Goal: Task Accomplishment & Management: Complete application form

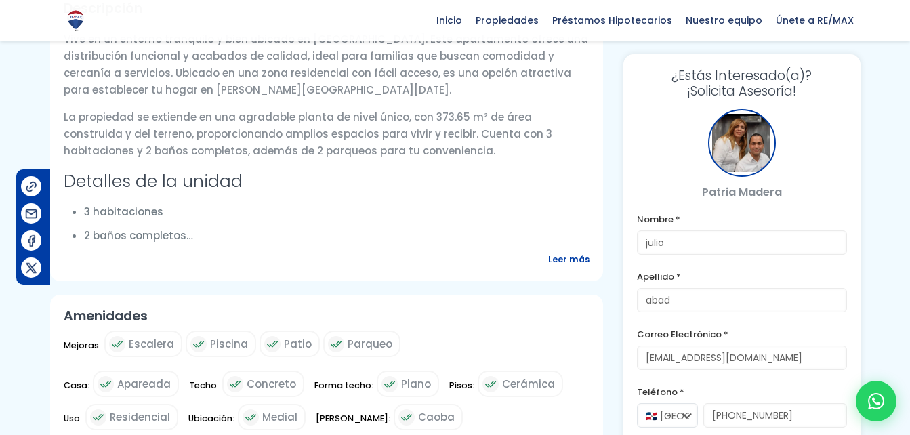
scroll to position [497, 0]
click at [559, 262] on span "Leer más" at bounding box center [568, 258] width 41 height 17
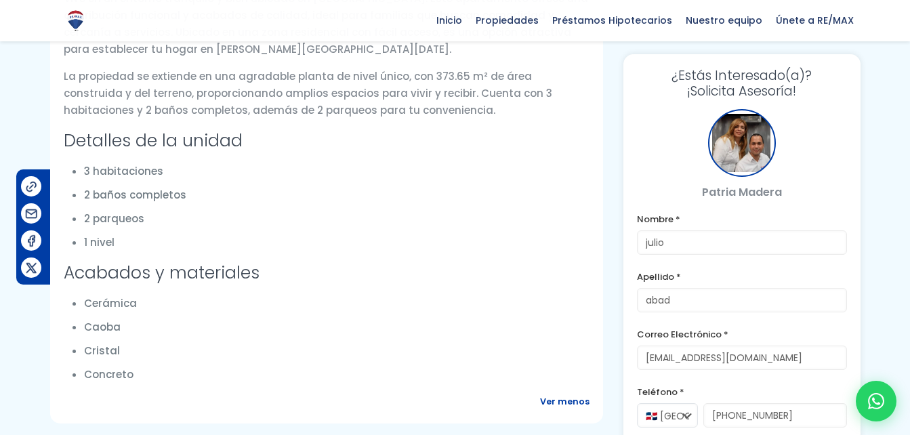
scroll to position [537, 0]
click at [280, 312] on ul "Cerámica Caoba Cristal Concreto" at bounding box center [336, 339] width 505 height 88
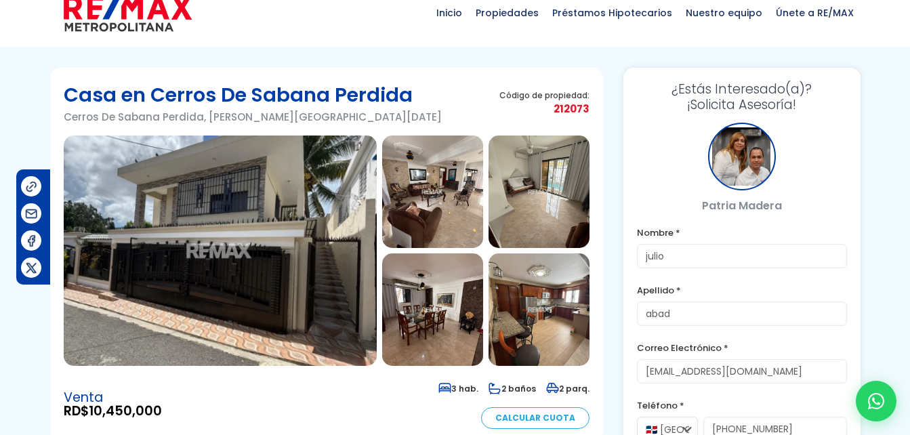
scroll to position [22, 0]
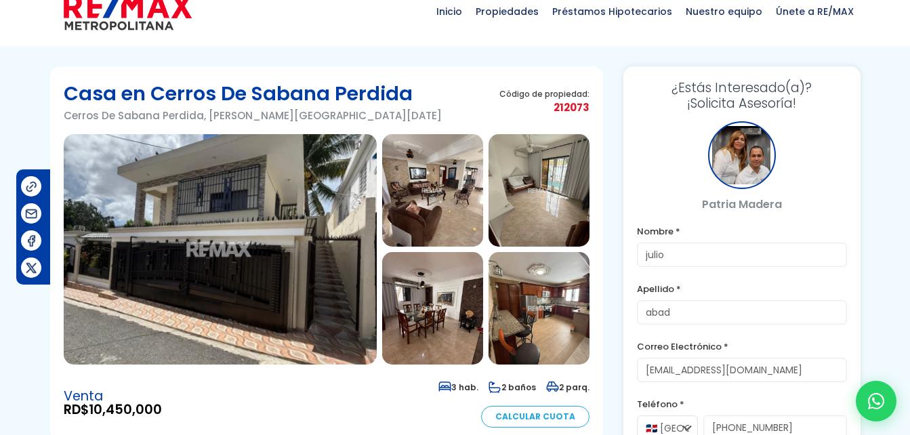
click at [191, 229] on img at bounding box center [220, 249] width 313 height 230
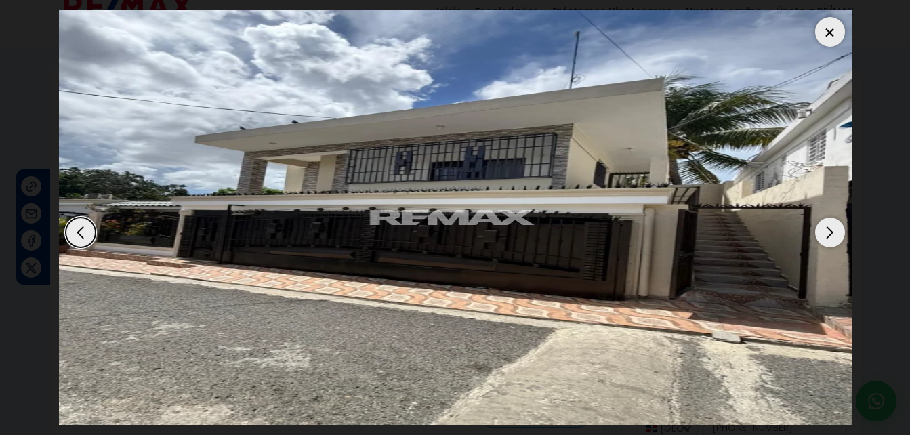
click at [827, 228] on div "Next slide" at bounding box center [830, 233] width 30 height 30
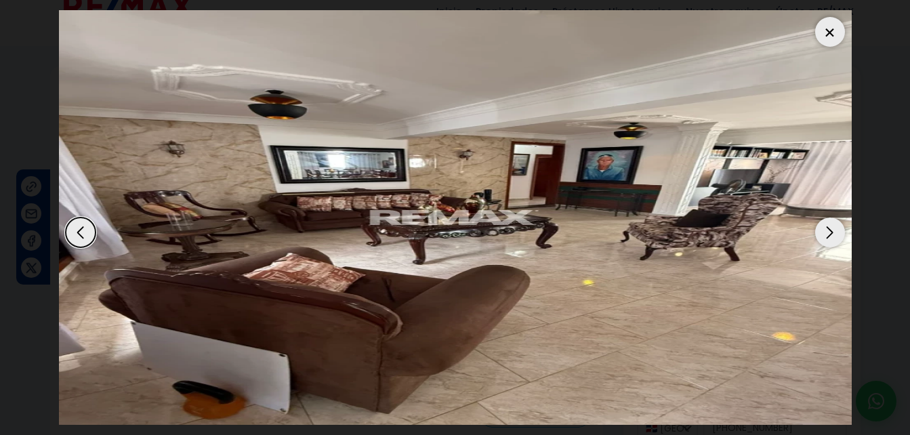
click at [827, 228] on div "Next slide" at bounding box center [830, 233] width 30 height 30
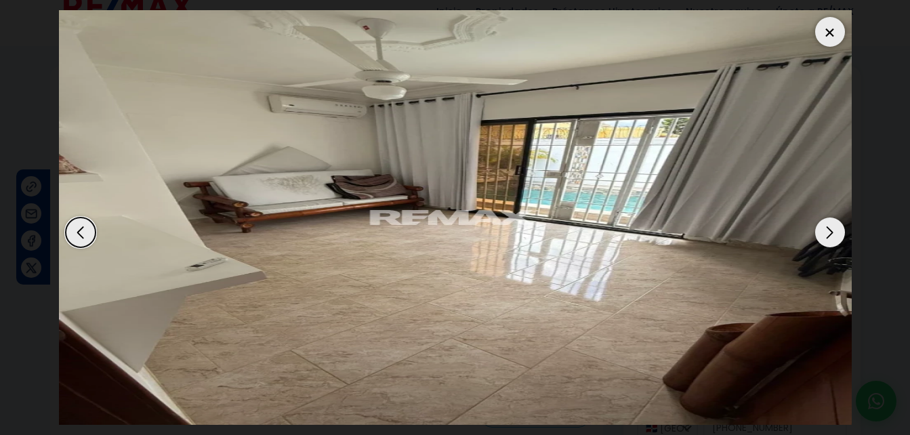
click at [827, 228] on div "Next slide" at bounding box center [830, 233] width 30 height 30
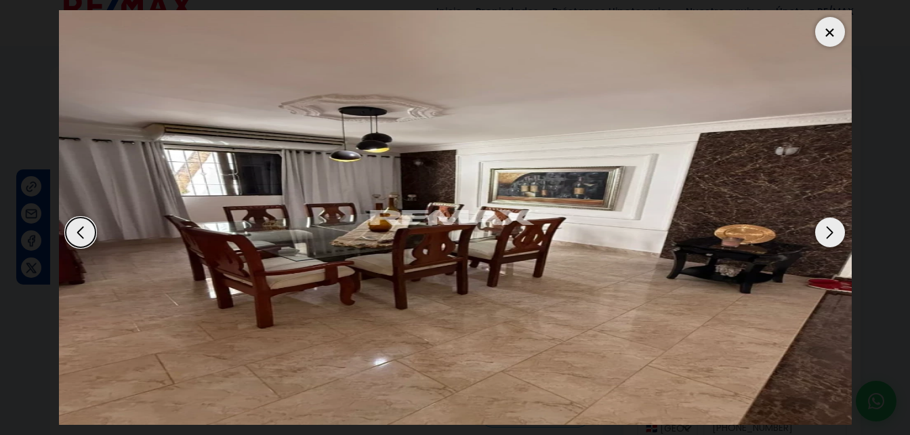
click at [827, 228] on div "Next slide" at bounding box center [830, 233] width 30 height 30
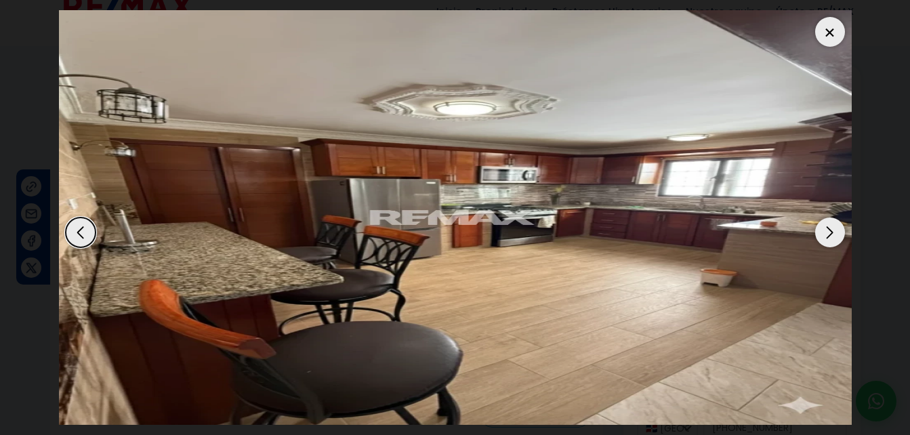
click at [827, 228] on div "Next slide" at bounding box center [830, 233] width 30 height 30
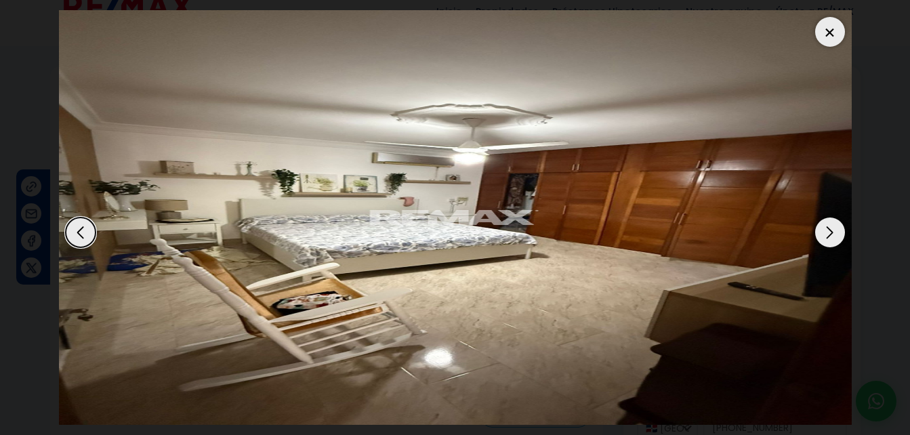
click at [827, 228] on div "Next slide" at bounding box center [830, 233] width 30 height 30
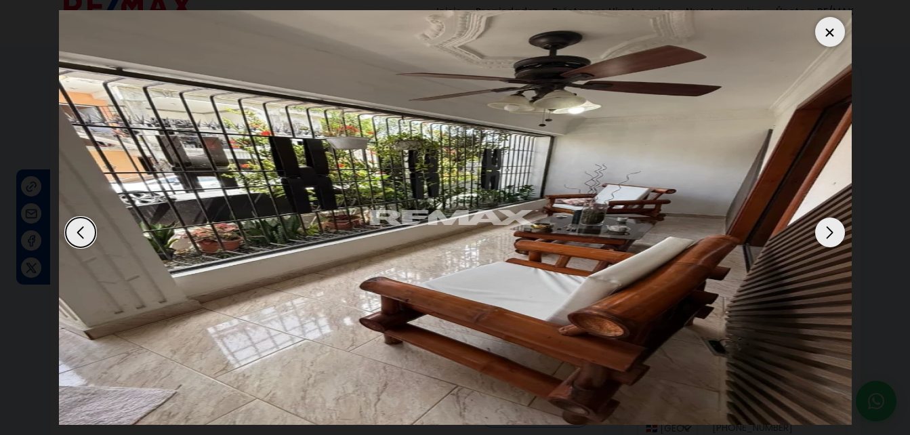
click at [827, 228] on div "Next slide" at bounding box center [830, 233] width 30 height 30
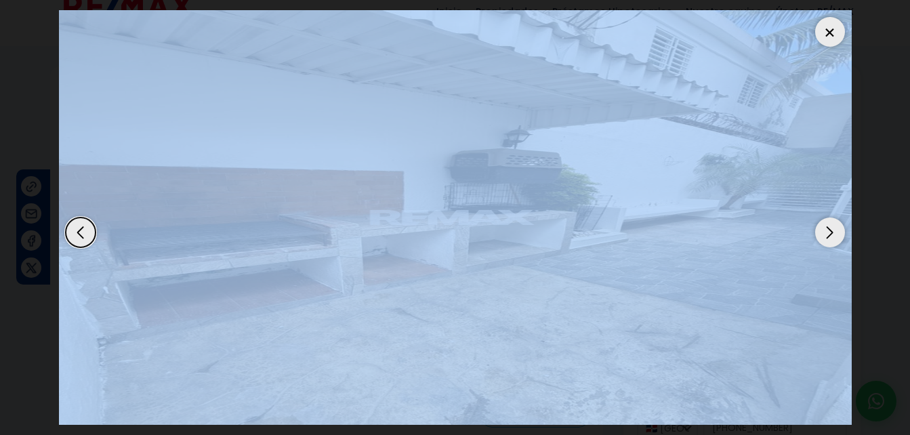
click at [827, 228] on div "Next slide" at bounding box center [830, 233] width 30 height 30
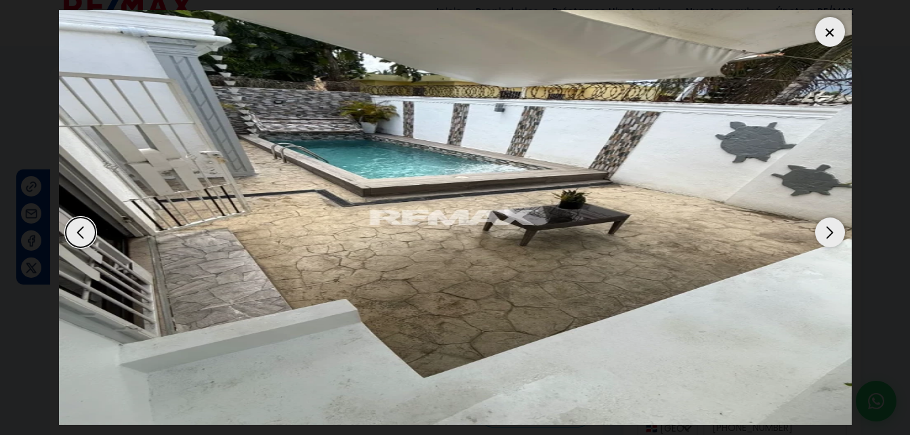
click at [838, 231] on div "Next slide" at bounding box center [830, 233] width 30 height 30
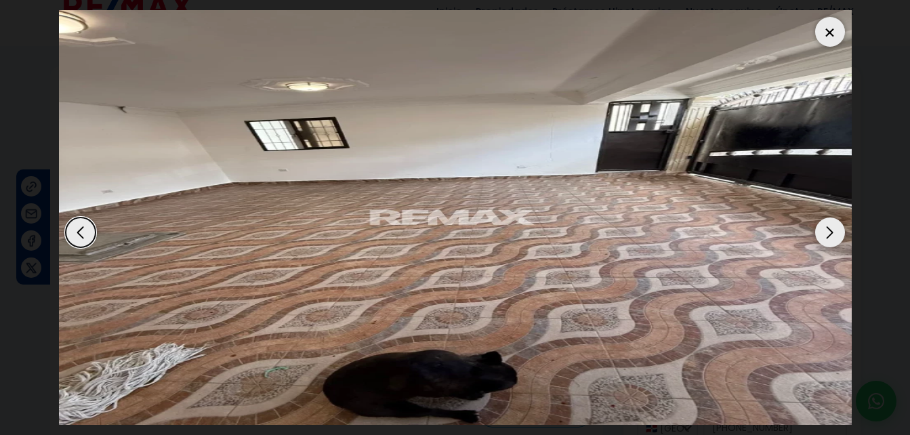
click at [838, 231] on div "Next slide" at bounding box center [830, 233] width 30 height 30
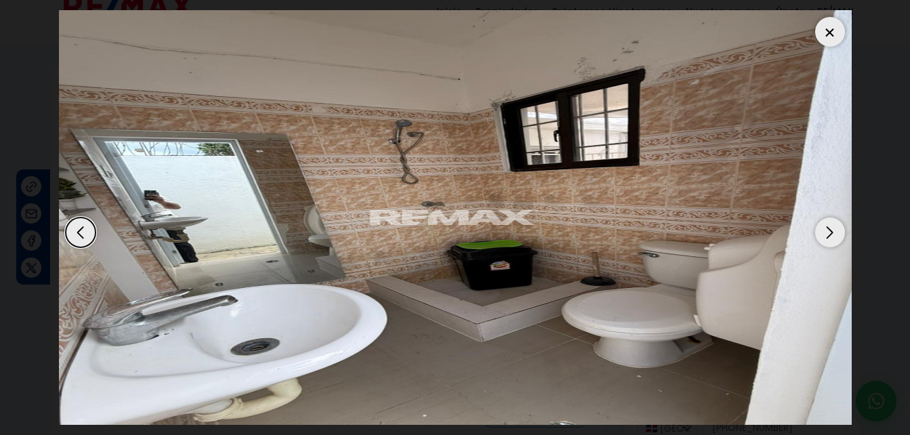
click at [838, 231] on div "Next slide" at bounding box center [830, 233] width 30 height 30
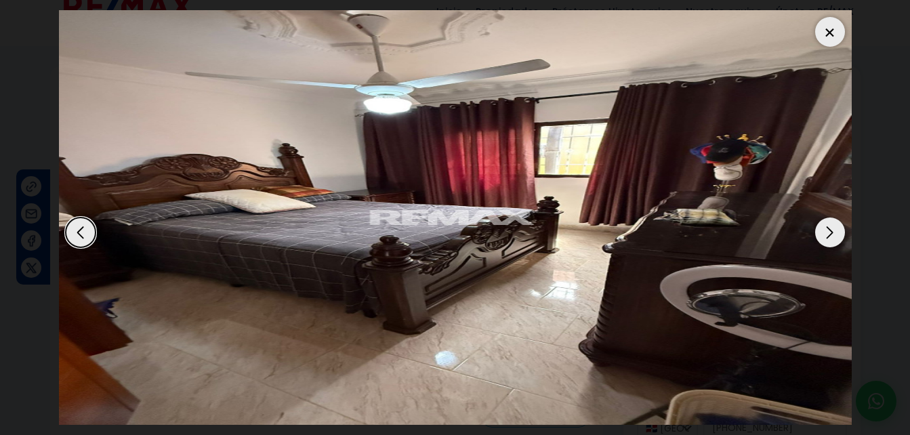
click at [838, 231] on div "Next slide" at bounding box center [830, 233] width 30 height 30
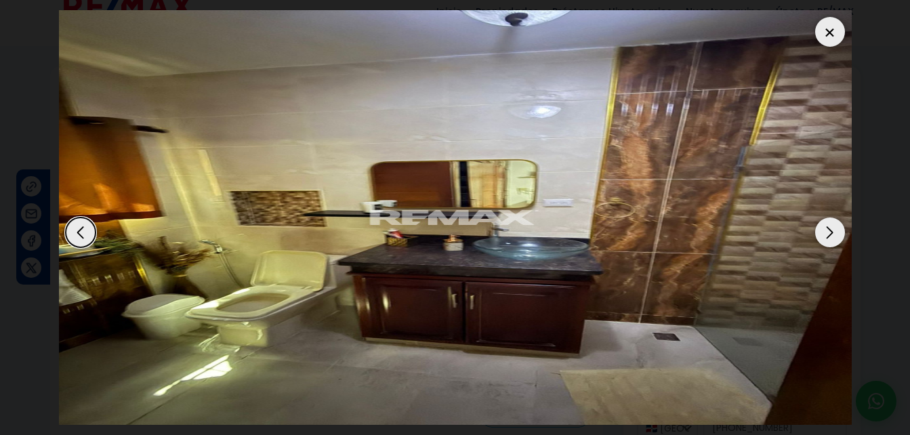
click at [838, 231] on div "Next slide" at bounding box center [830, 233] width 30 height 30
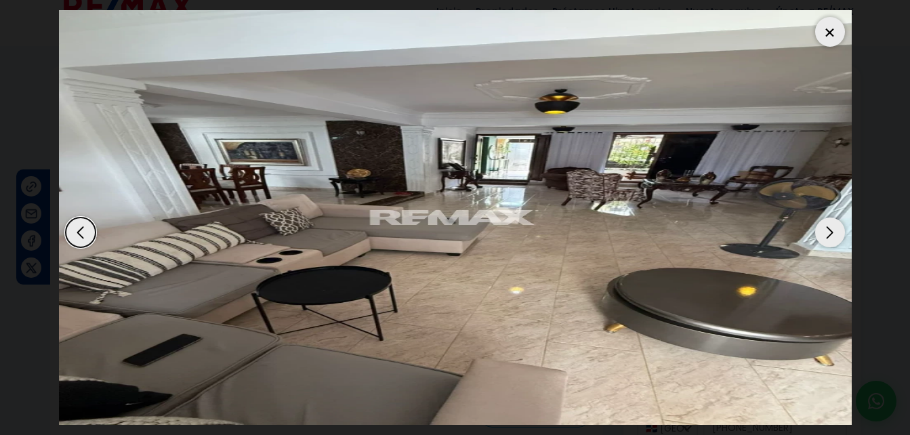
click at [838, 231] on div "Next slide" at bounding box center [830, 233] width 30 height 30
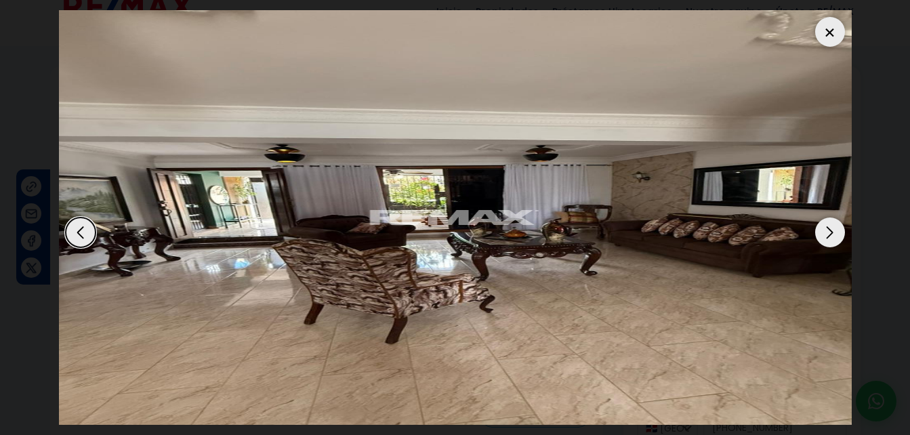
click at [838, 231] on div "Next slide" at bounding box center [830, 233] width 30 height 30
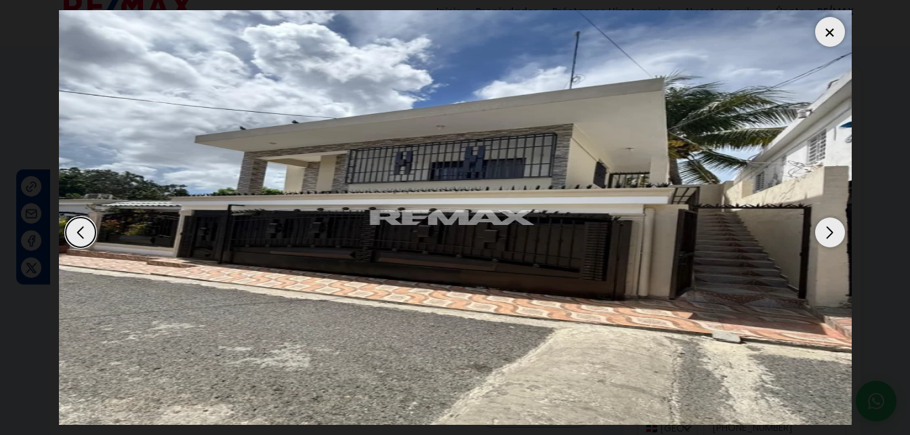
click at [838, 231] on div "Next slide" at bounding box center [830, 233] width 30 height 30
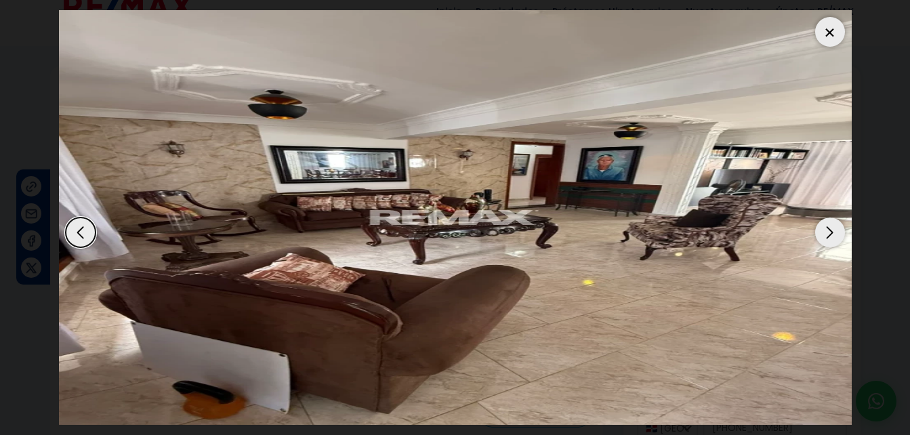
click at [838, 231] on div "Next slide" at bounding box center [830, 233] width 30 height 30
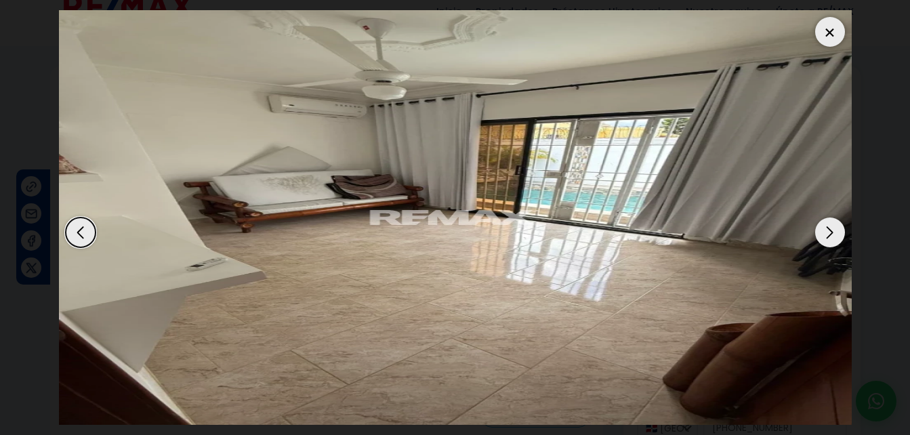
click at [838, 231] on div "Next slide" at bounding box center [830, 233] width 30 height 30
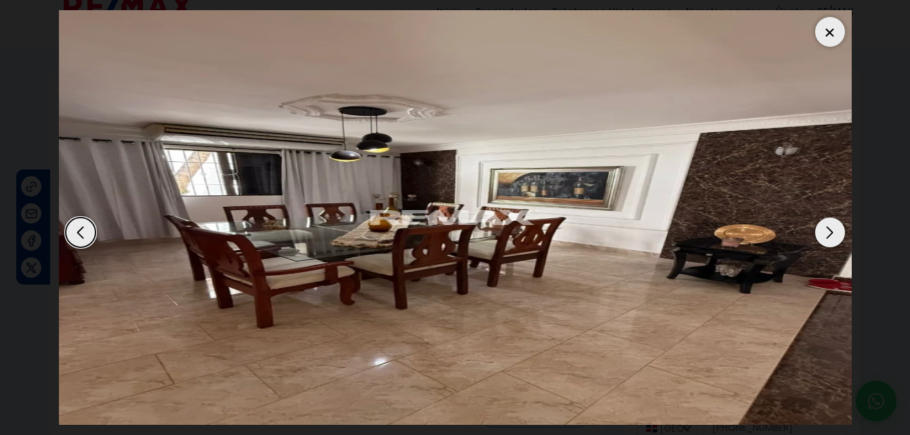
click at [86, 228] on div "Previous slide" at bounding box center [81, 233] width 30 height 30
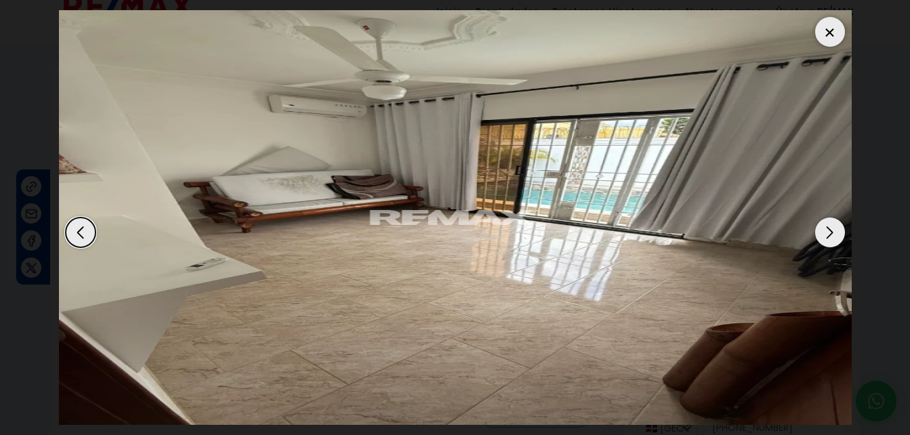
click at [833, 233] on div "Next slide" at bounding box center [830, 233] width 30 height 30
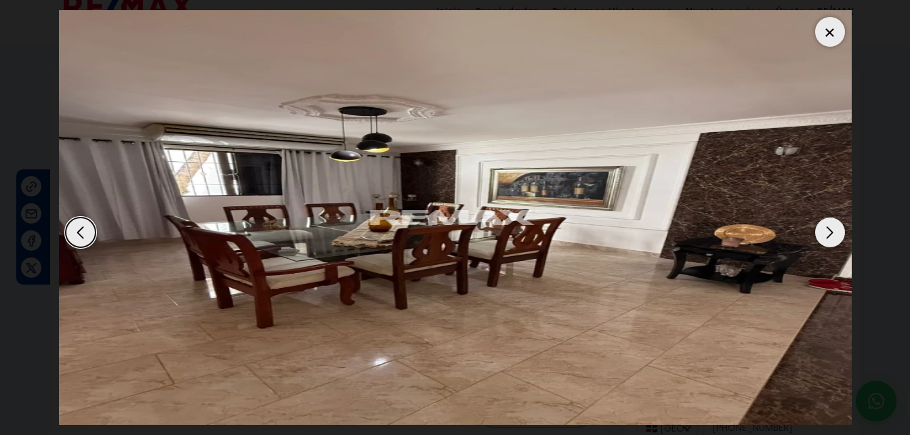
click at [833, 233] on div "Next slide" at bounding box center [830, 233] width 30 height 30
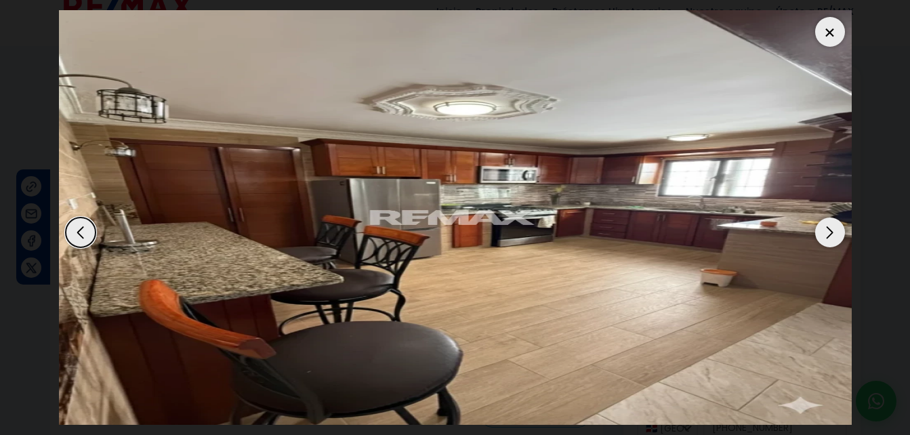
click at [833, 233] on div "Next slide" at bounding box center [830, 233] width 30 height 30
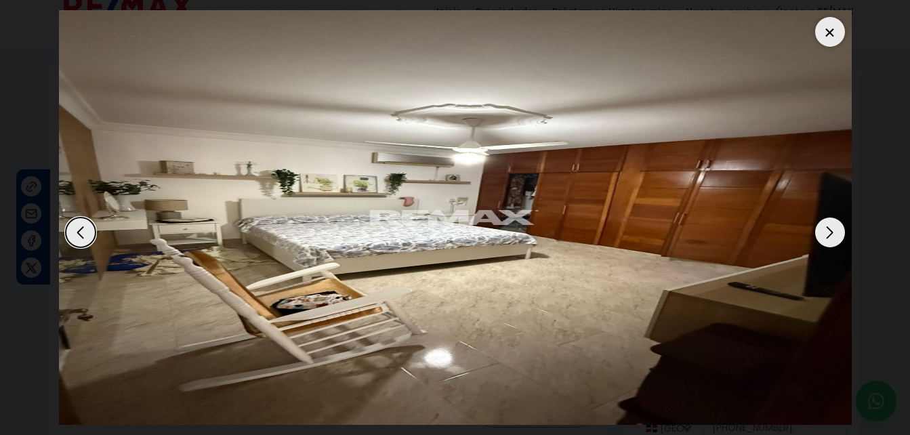
click at [833, 233] on div "Next slide" at bounding box center [830, 233] width 30 height 30
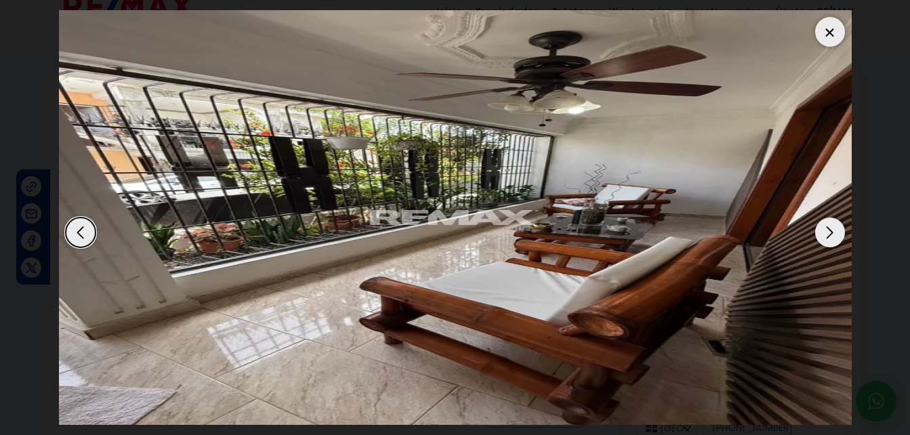
click at [829, 235] on div "Next slide" at bounding box center [830, 233] width 30 height 30
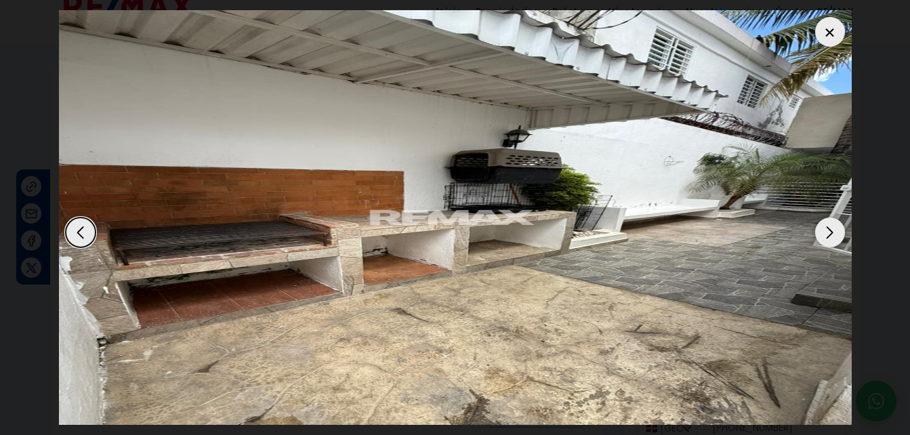
click at [829, 235] on div "Next slide" at bounding box center [830, 233] width 30 height 30
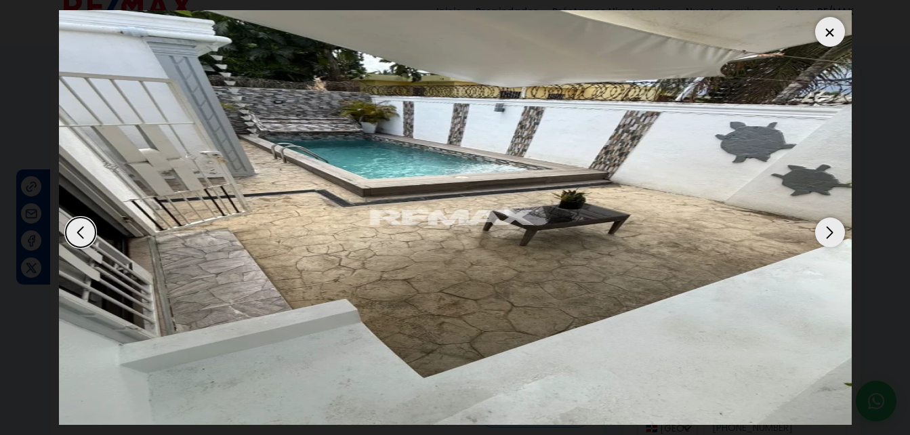
click at [829, 235] on div "Next slide" at bounding box center [830, 233] width 30 height 30
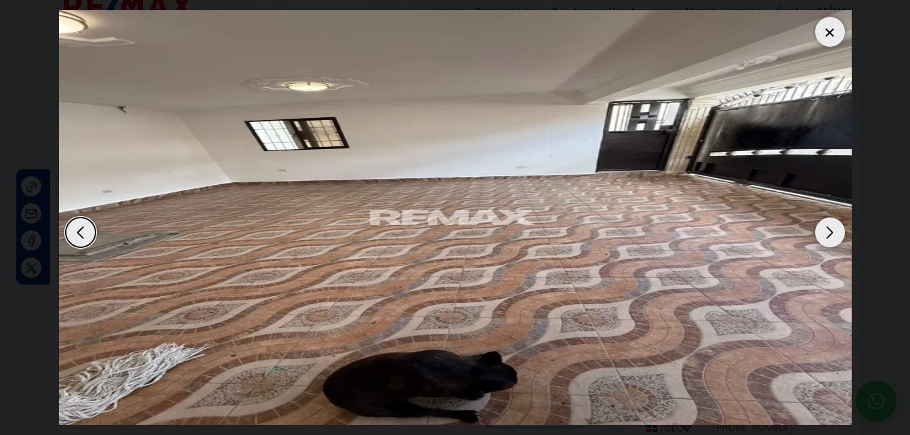
click at [829, 235] on div "Next slide" at bounding box center [830, 233] width 30 height 30
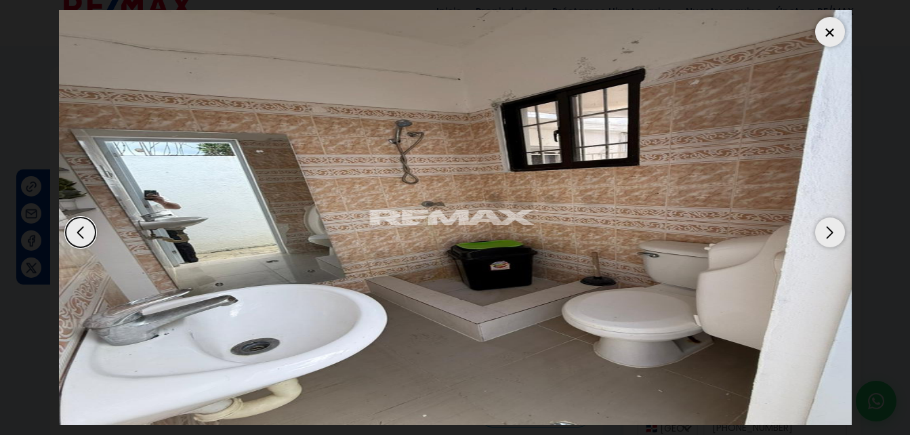
click at [829, 235] on div "Next slide" at bounding box center [830, 233] width 30 height 30
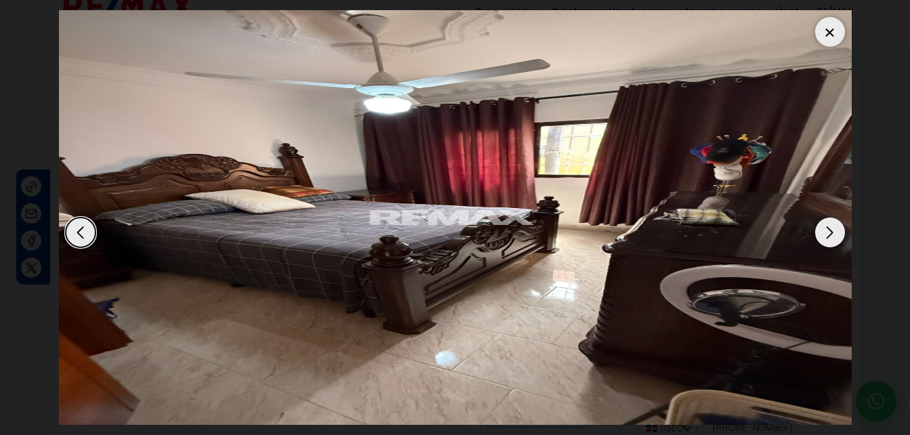
click at [862, 192] on dialog at bounding box center [455, 217] width 813 height 435
click at [837, 30] on div at bounding box center [830, 32] width 30 height 30
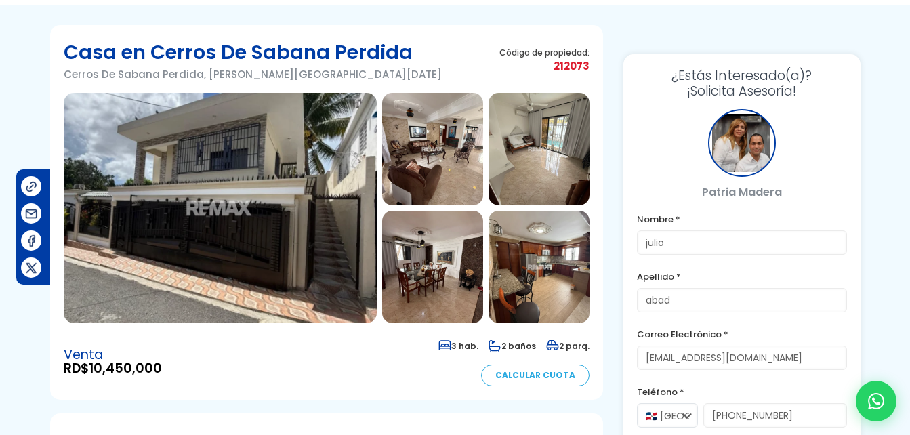
scroll to position [30, 0]
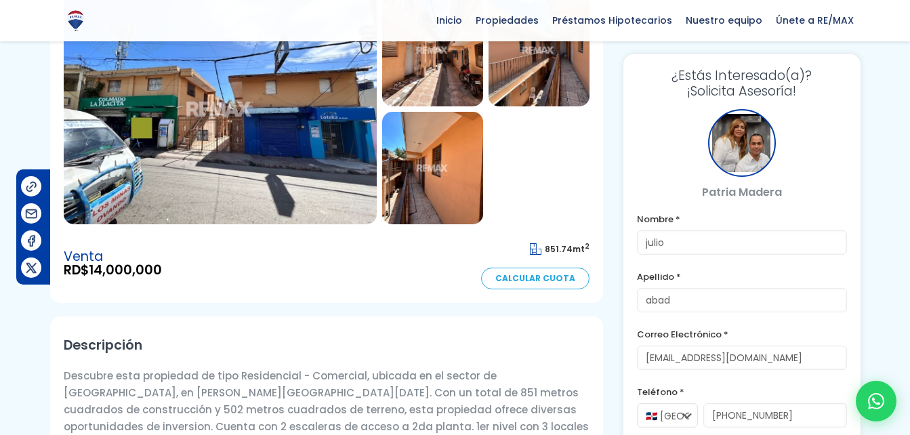
scroll to position [161, 0]
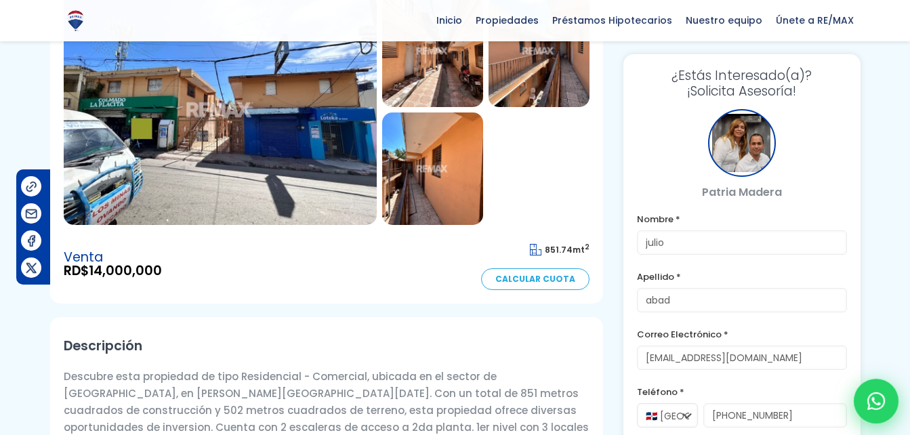
click at [864, 392] on div at bounding box center [876, 401] width 45 height 45
type input "julio"
type input "abad"
type input "[EMAIL_ADDRESS][DOMAIN_NAME]"
type input "[PHONE_NUMBER]"
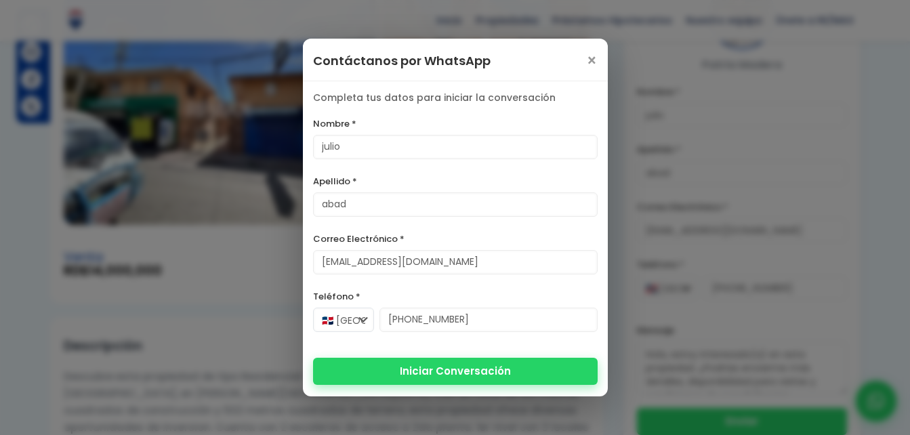
click at [506, 362] on button "Iniciar Conversación" at bounding box center [455, 371] width 285 height 27
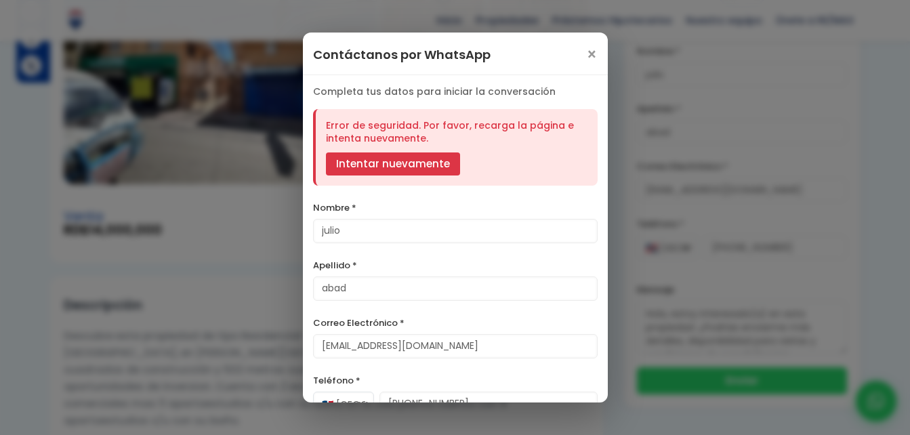
scroll to position [203, 0]
click at [586, 50] on span "×" at bounding box center [592, 55] width 12 height 16
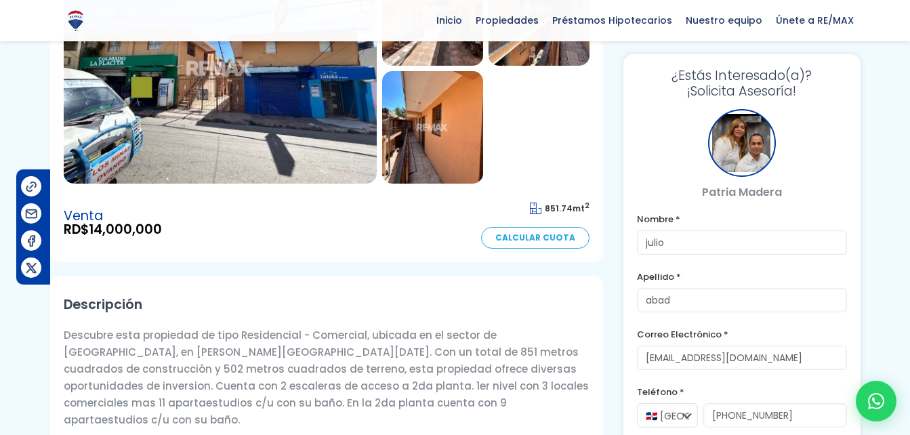
click at [251, 232] on div "Venta RD$ 14,000,000 851.74 mt 2 Calcular Cuota" at bounding box center [327, 222] width 526 height 51
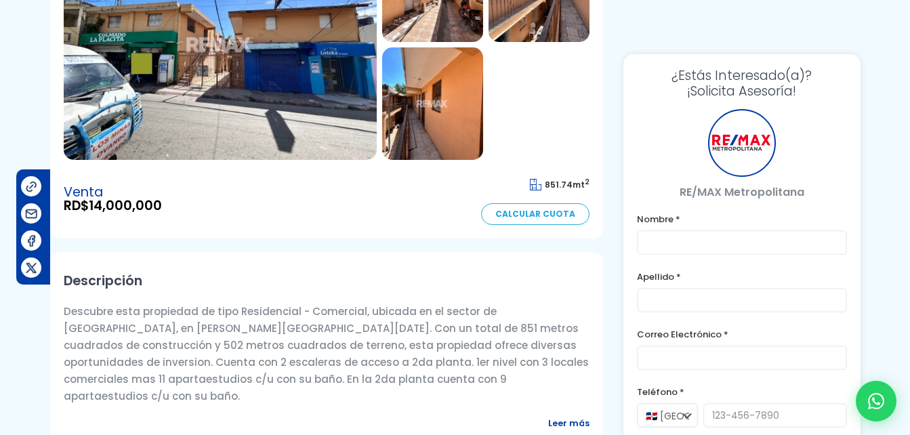
type input "julio"
type input "abad"
type input "[EMAIL_ADDRESS][DOMAIN_NAME]"
type input "[PHONE_NUMBER]"
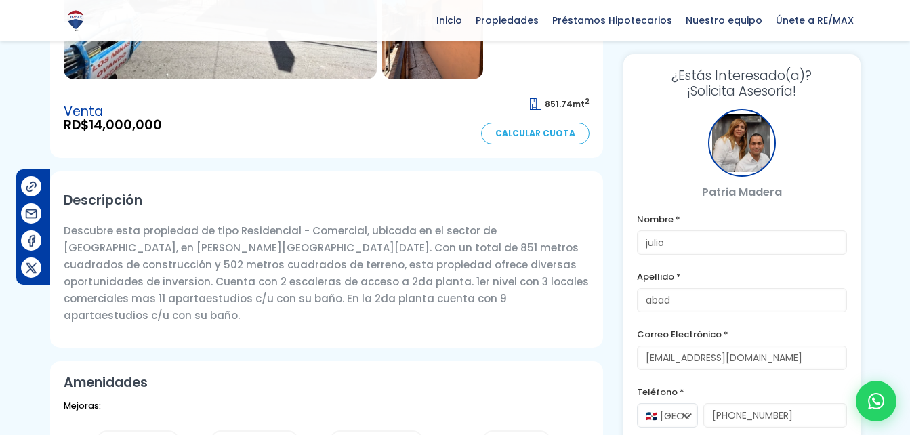
scroll to position [305, 0]
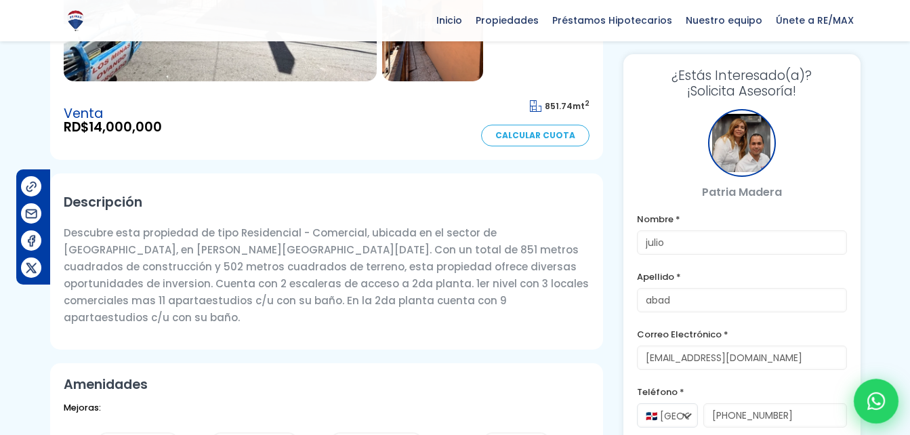
click at [869, 390] on div at bounding box center [876, 401] width 45 height 45
type input "julio"
type input "abad"
type input "[EMAIL_ADDRESS][DOMAIN_NAME]"
type input "[PHONE_NUMBER]"
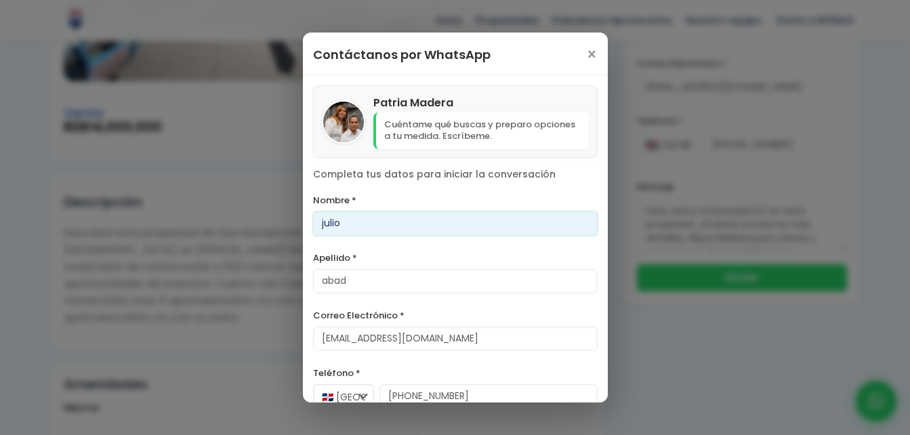
scroll to position [70, 0]
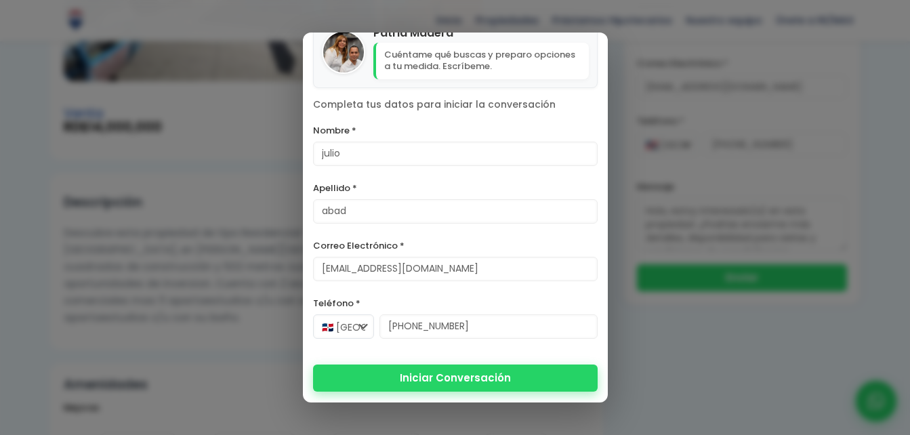
click at [449, 386] on button "Iniciar Conversación" at bounding box center [455, 378] width 285 height 27
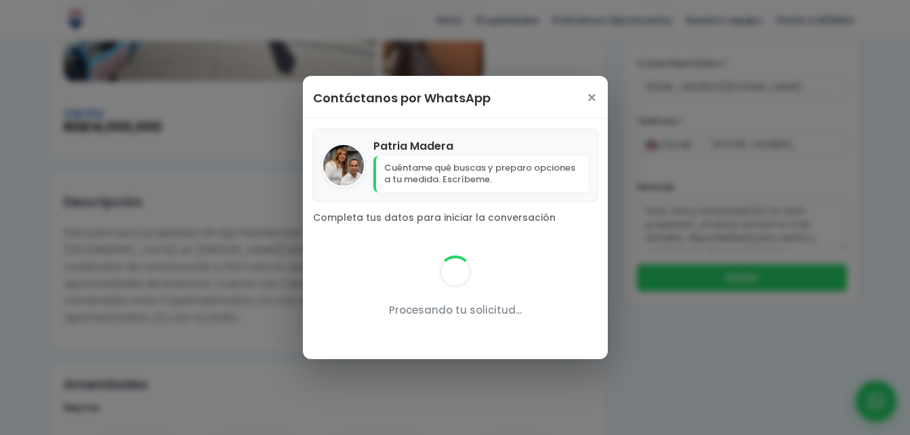
scroll to position [0, 0]
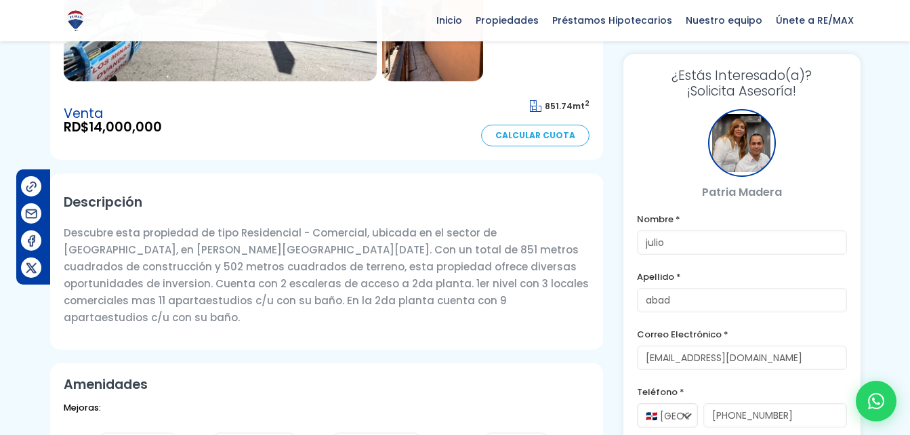
click at [222, 275] on p "Descubre esta propiedad de tipo Residencial - Comercial, ubicada en el sector d…" at bounding box center [327, 275] width 526 height 102
click at [254, 282] on p "Descubre esta propiedad de tipo Residencial - Comercial, ubicada en el sector d…" at bounding box center [327, 275] width 526 height 102
click at [422, 344] on article "Edificio en Altos De Sabana Altos De Sabana, Santo Domingo Norte Código de prop…" at bounding box center [326, 374] width 553 height 1183
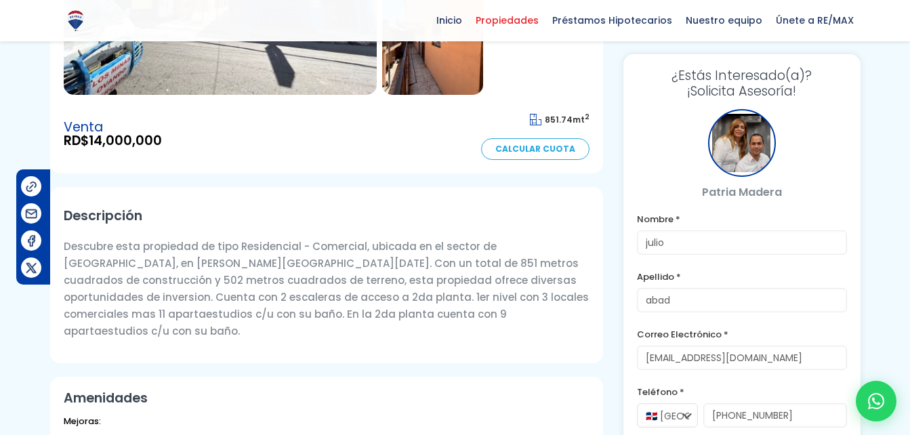
scroll to position [285, 0]
